Goal: Entertainment & Leisure: Consume media (video, audio)

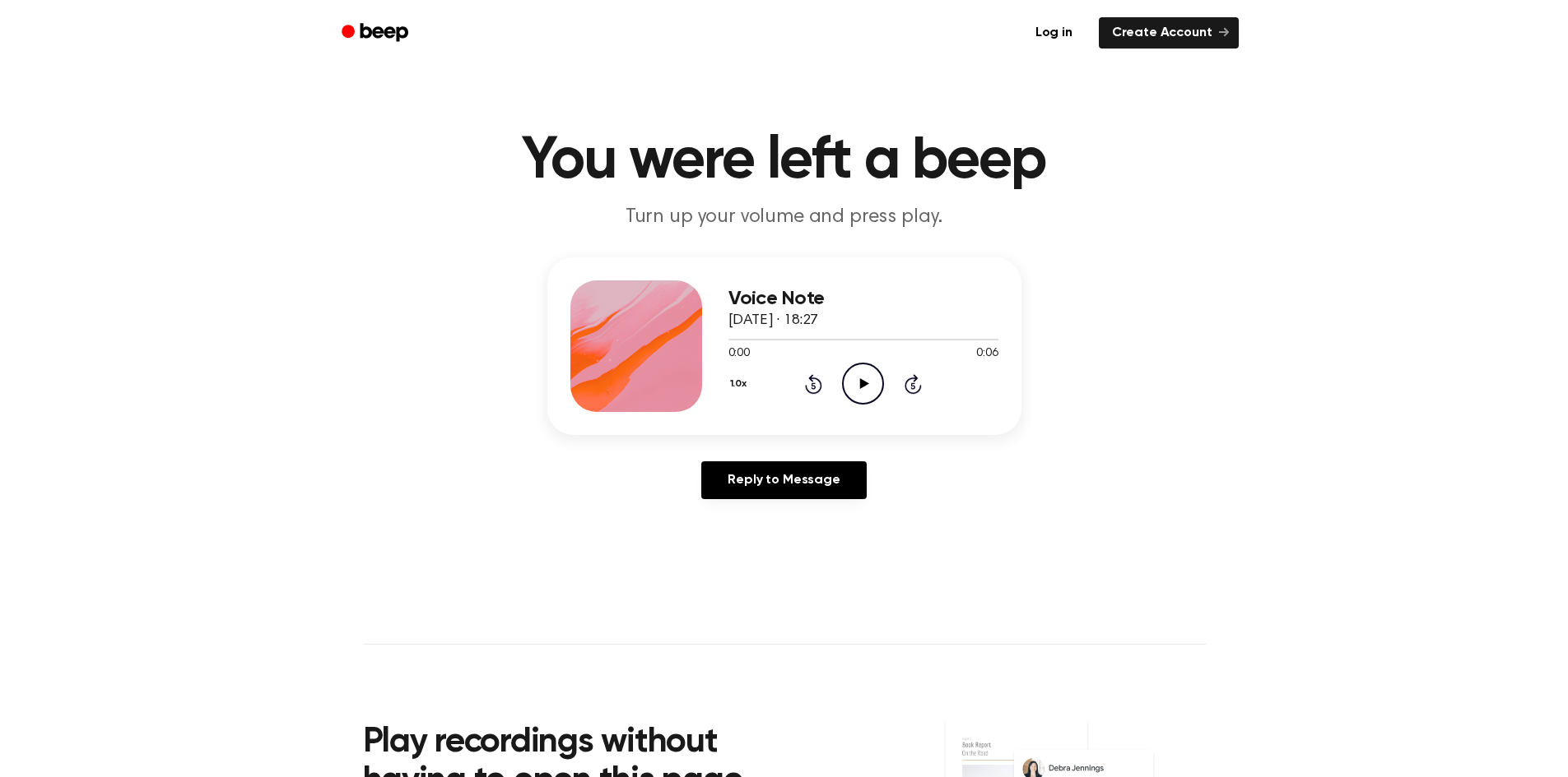
click at [858, 384] on icon "Play Audio" at bounding box center [863, 384] width 42 height 42
click at [860, 384] on icon "Pause Audio" at bounding box center [863, 384] width 42 height 42
click at [1060, 31] on link "Log in" at bounding box center [1054, 33] width 70 height 37
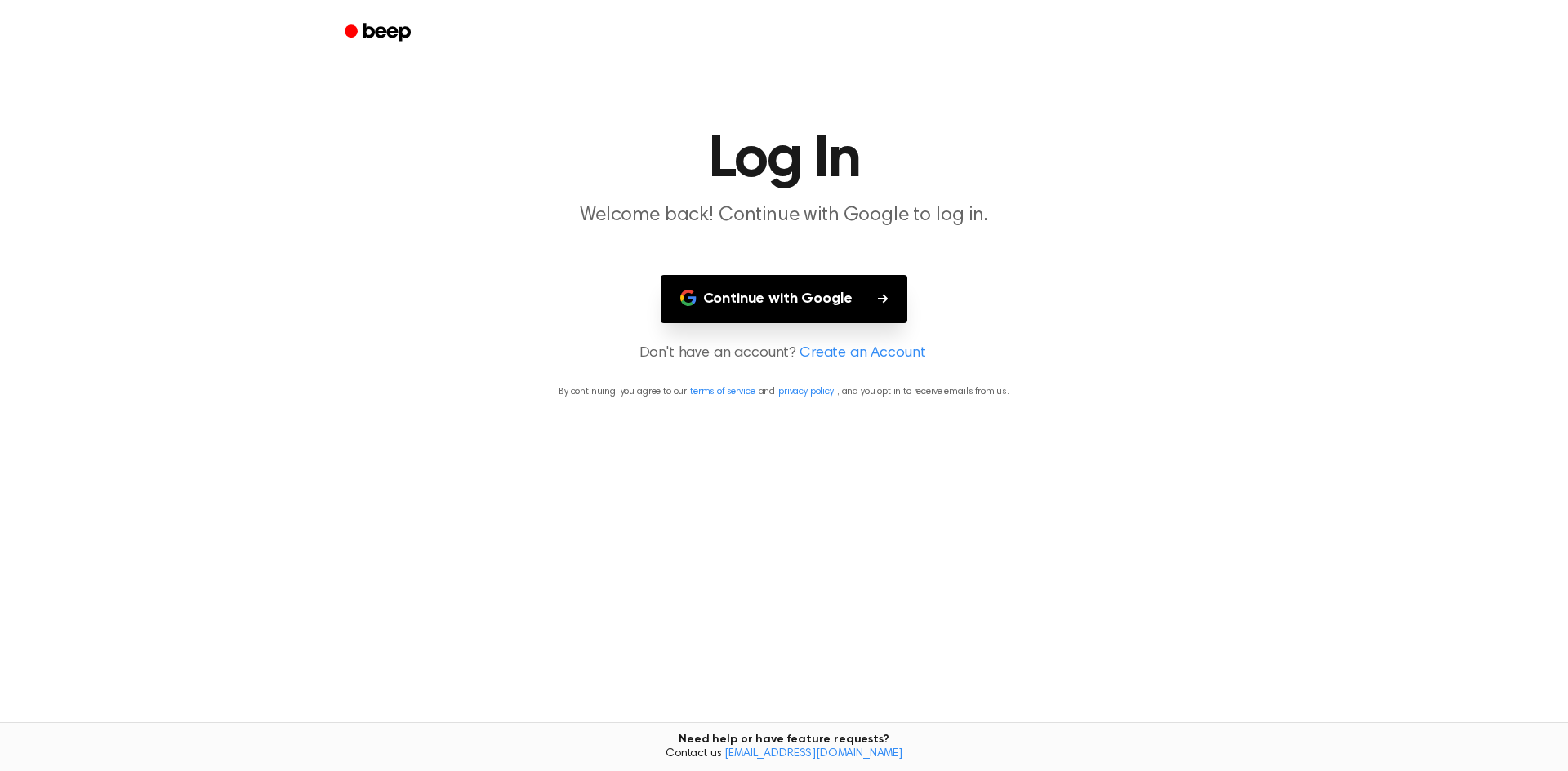
click at [861, 279] on button "Continue with Google" at bounding box center [784, 299] width 247 height 48
